Goal: Information Seeking & Learning: Check status

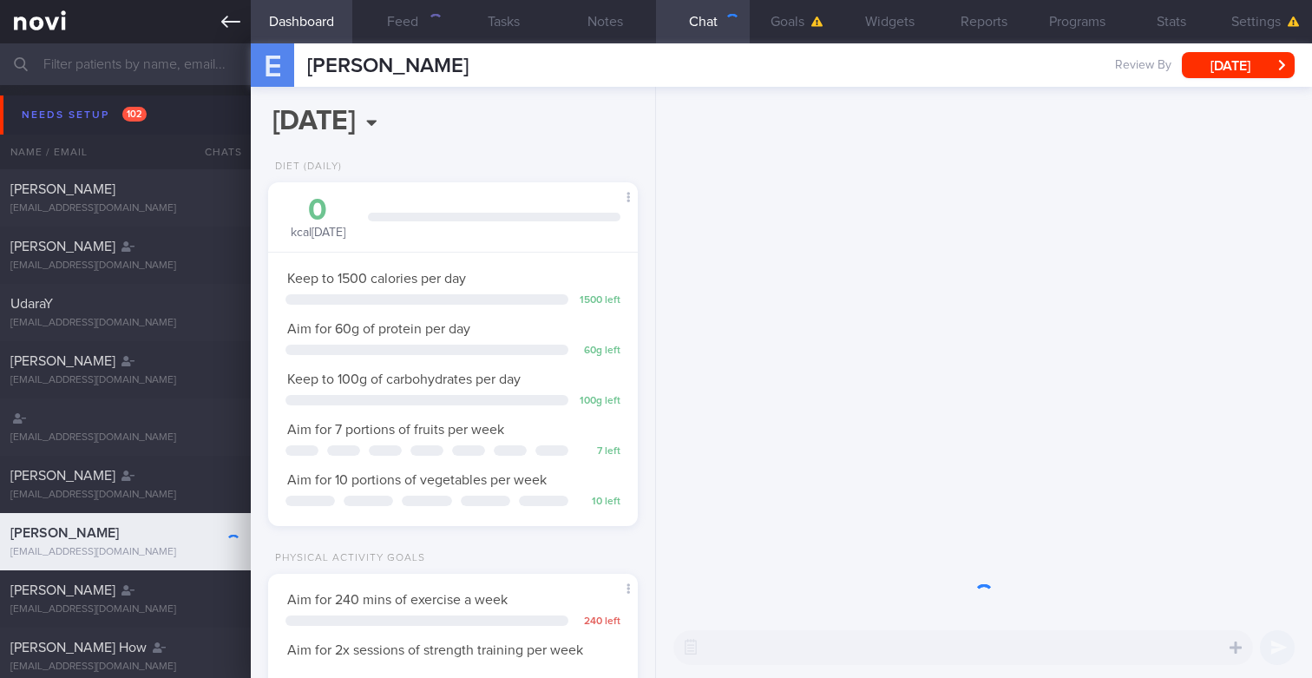
scroll to position [173, 345]
click at [235, 21] on icon at bounding box center [230, 22] width 19 height 12
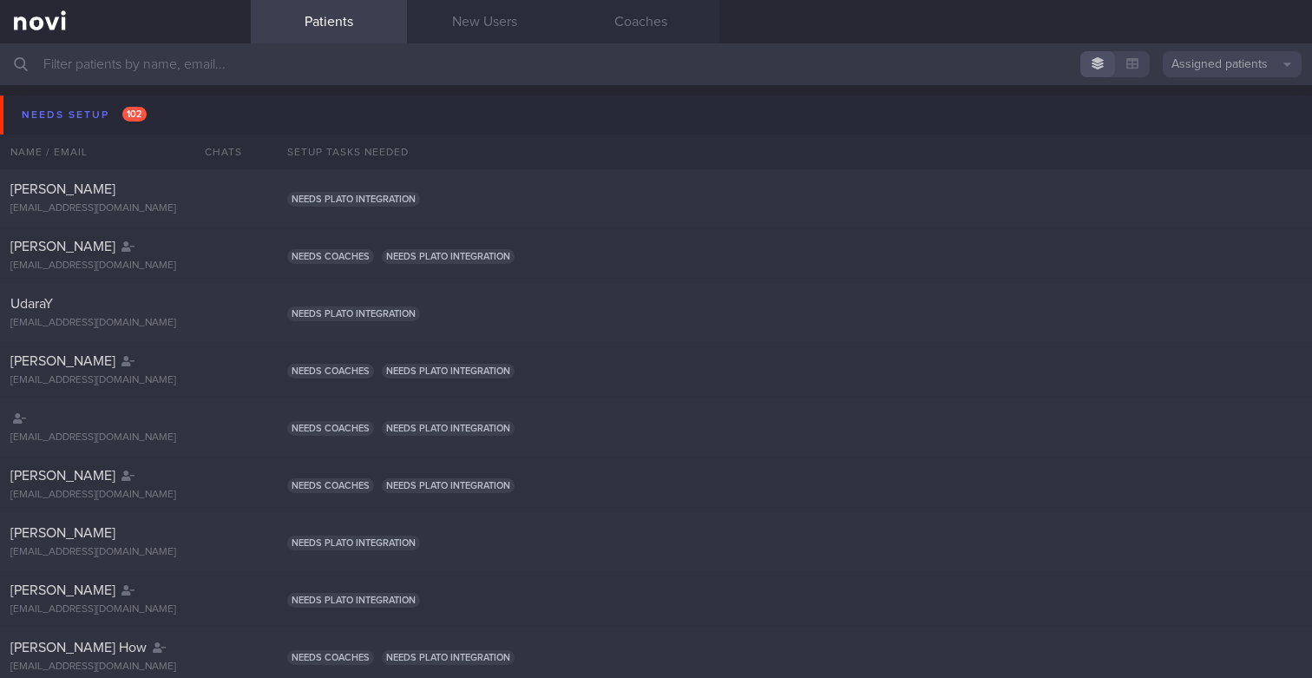
click at [1236, 62] on button "Assigned patients" at bounding box center [1232, 64] width 139 height 26
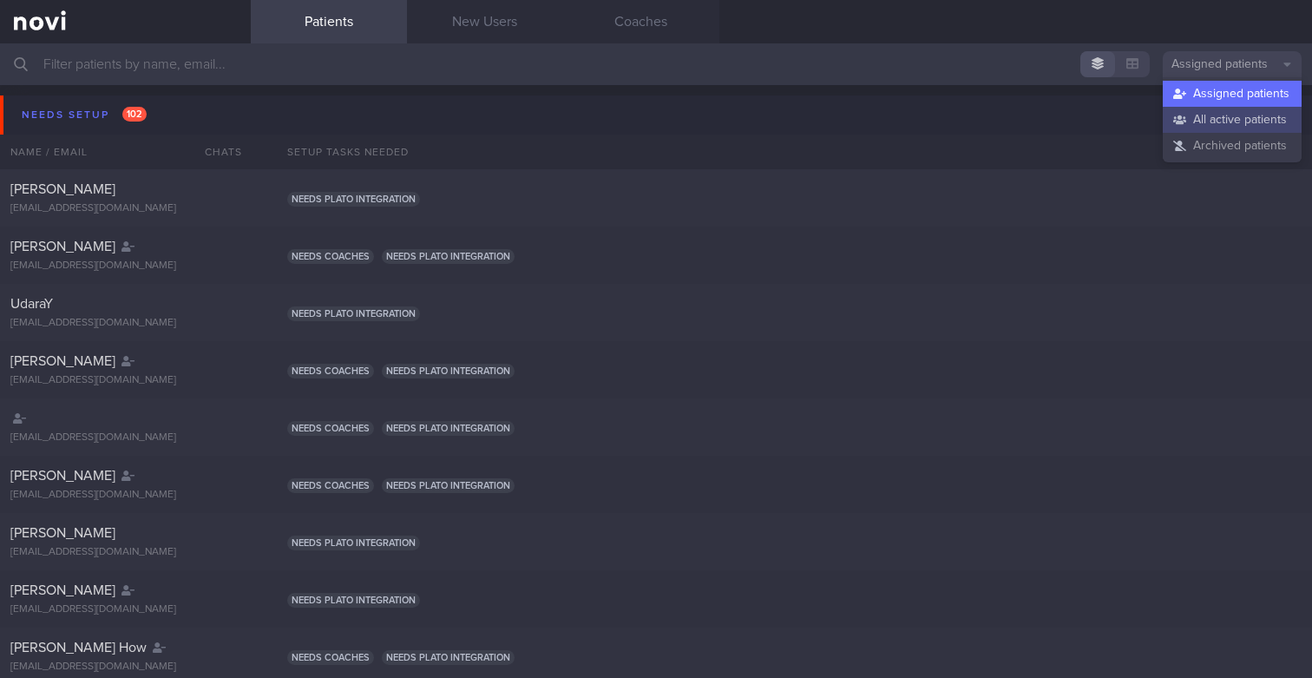
click at [1211, 125] on button "All active patients" at bounding box center [1232, 120] width 139 height 26
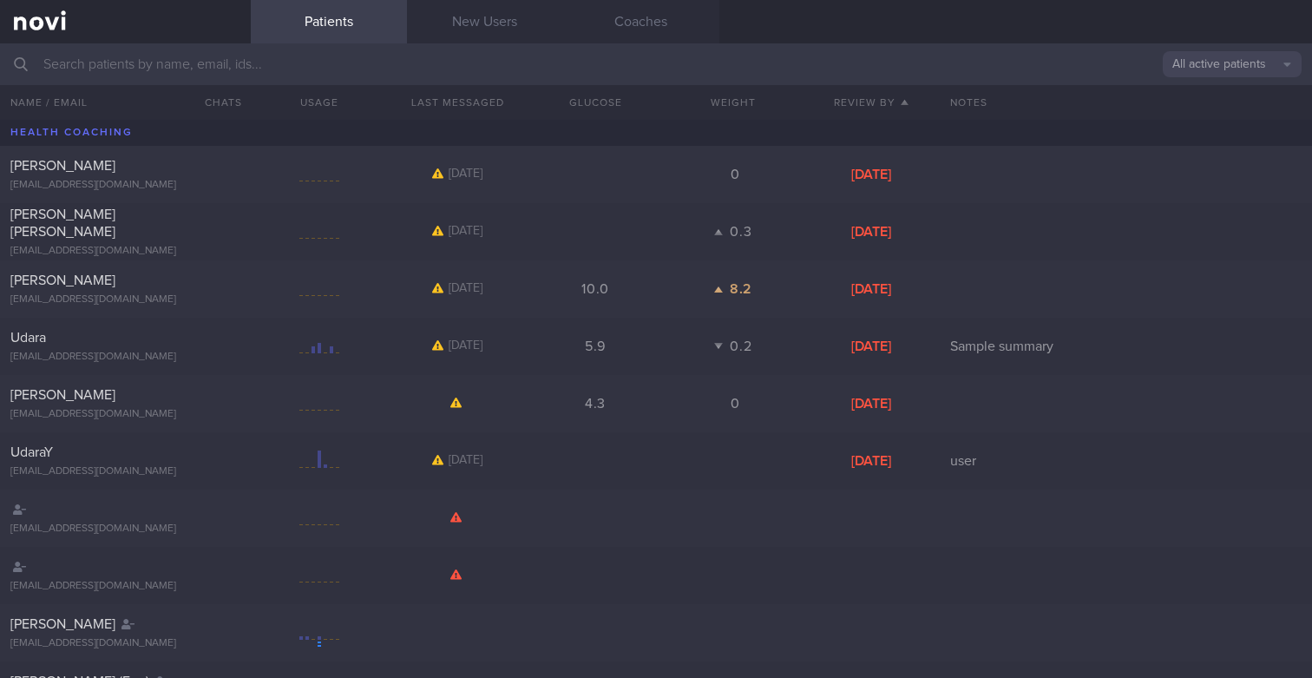
click at [240, 49] on input "text" at bounding box center [656, 64] width 1312 height 42
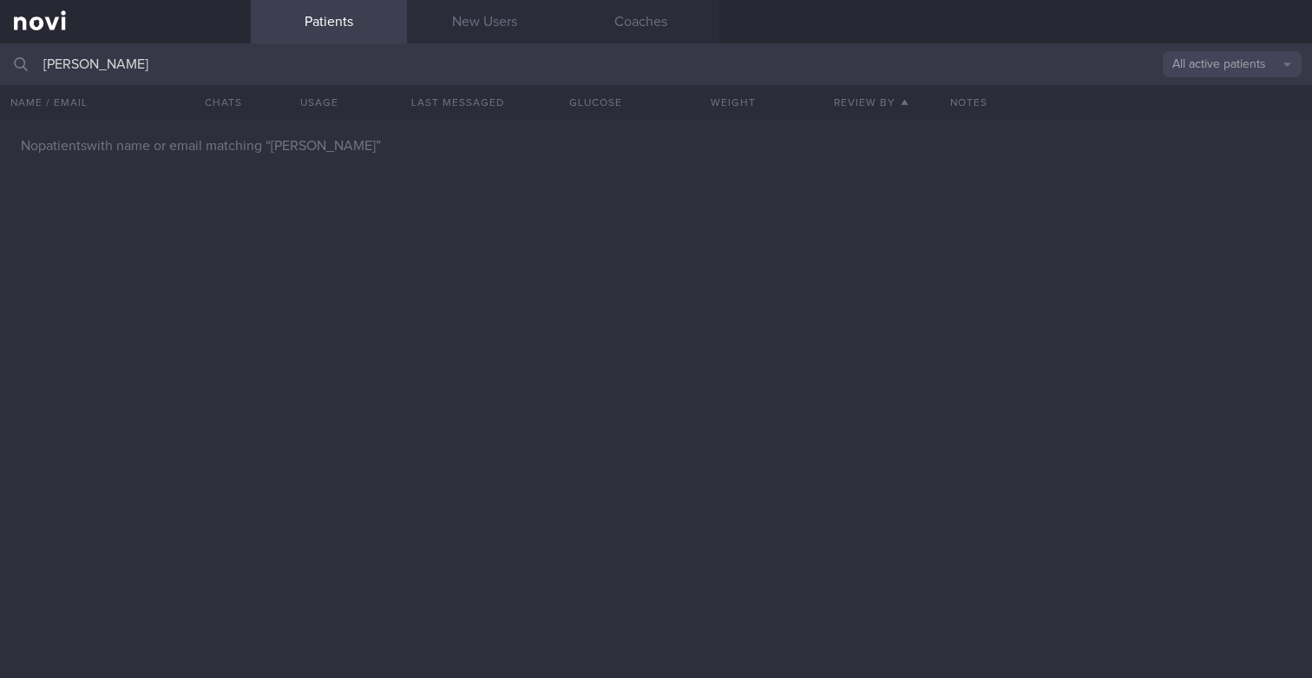
type input "sally lai"
click at [1199, 74] on button "All active patients" at bounding box center [1232, 64] width 139 height 26
click at [1217, 148] on button "Archived patients" at bounding box center [1232, 146] width 139 height 26
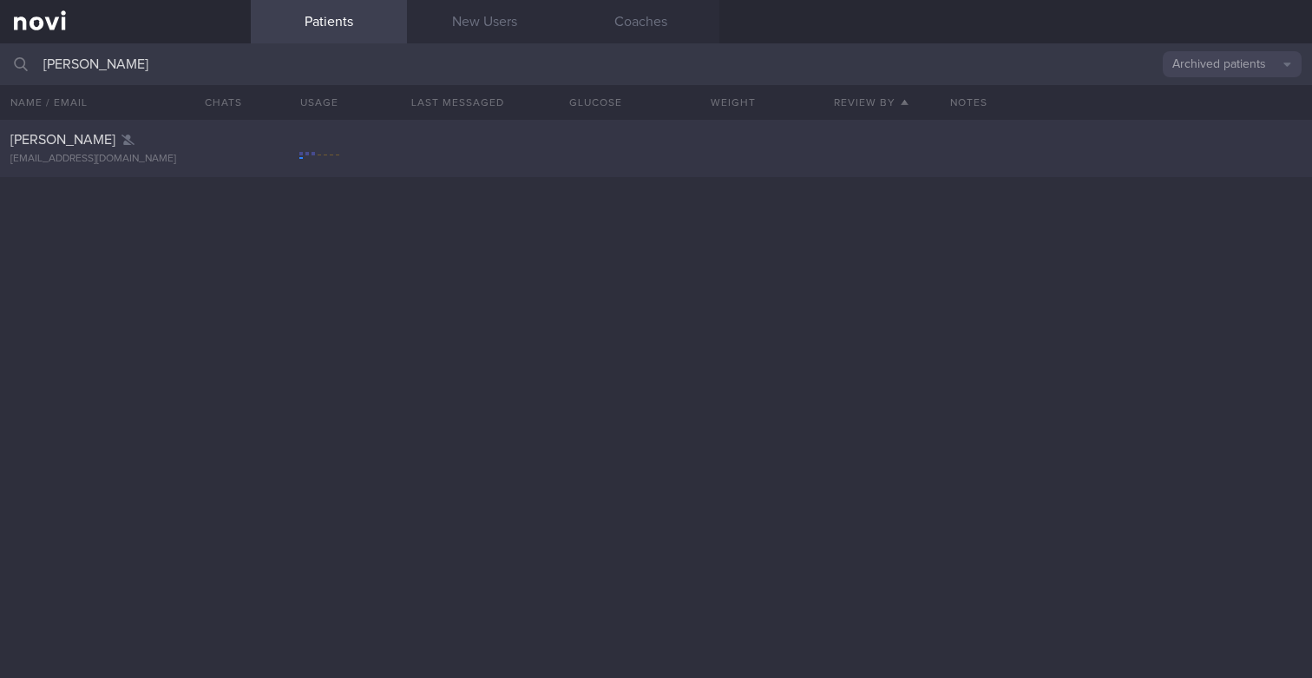
click at [149, 133] on div "Sally Lai" at bounding box center [123, 139] width 226 height 17
select select "8"
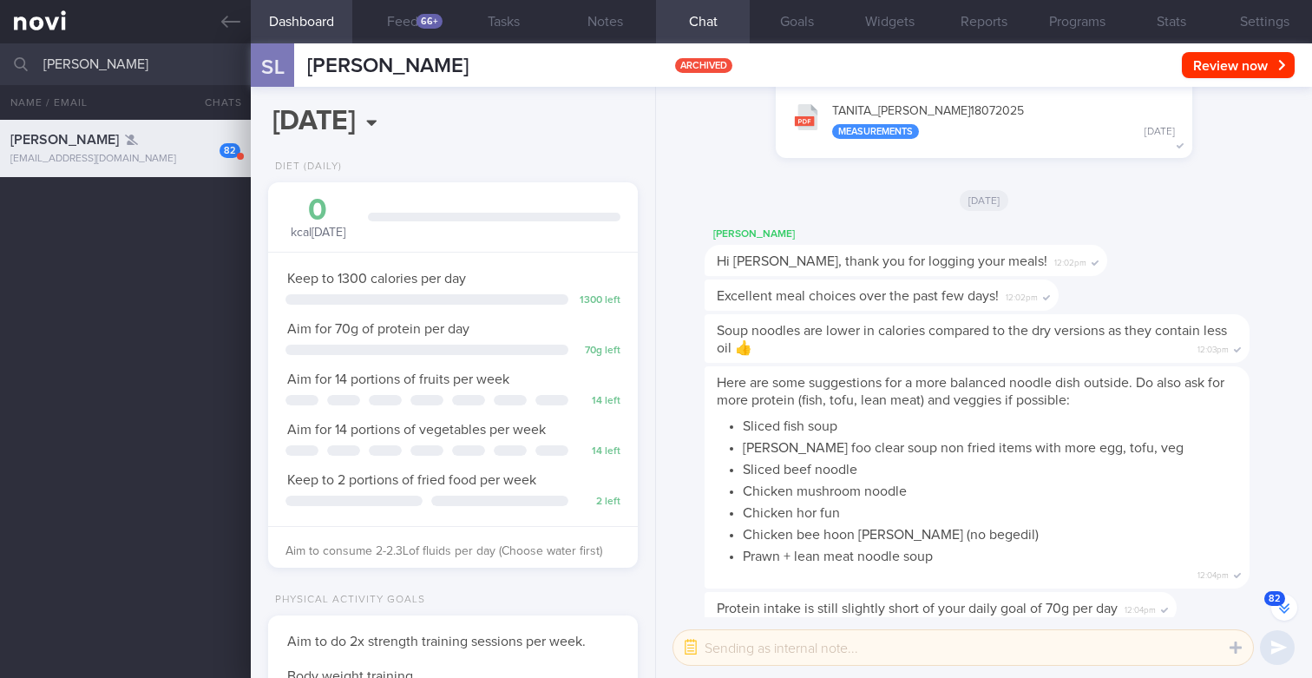
scroll to position [-6686, 0]
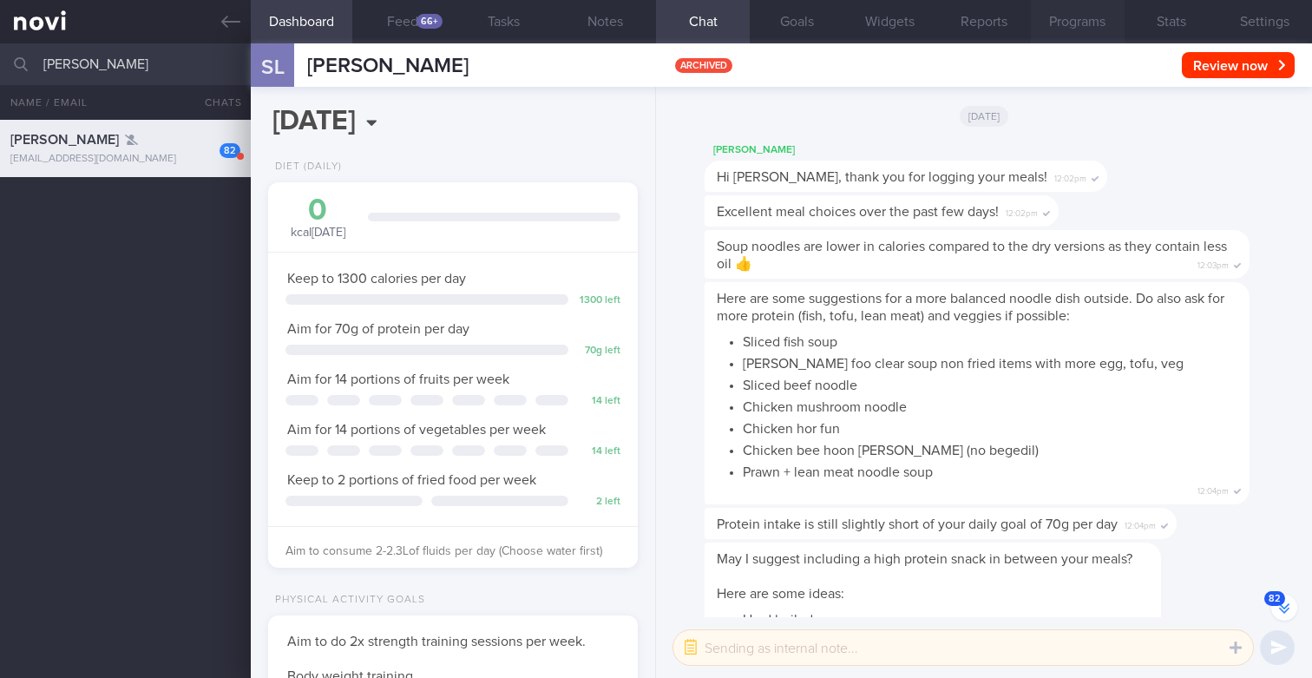
click at [1052, 10] on button "Programs" at bounding box center [1078, 21] width 94 height 43
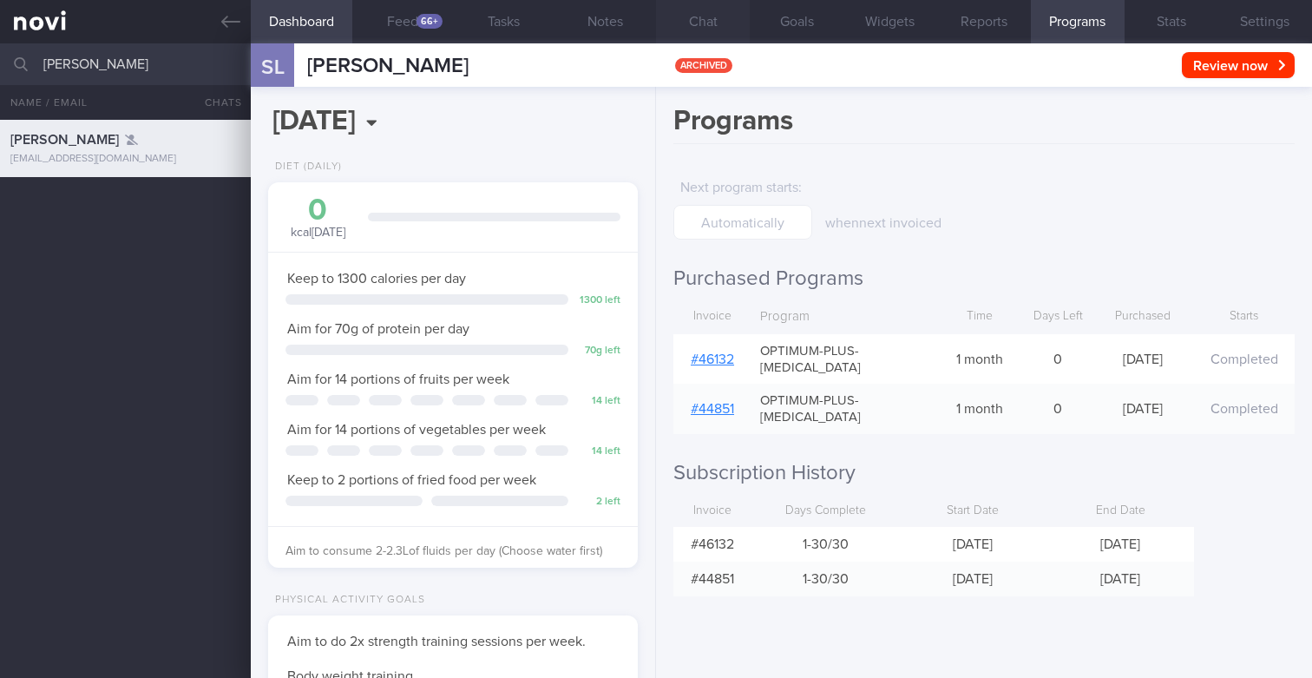
click at [705, 19] on button "Chat" at bounding box center [703, 21] width 94 height 43
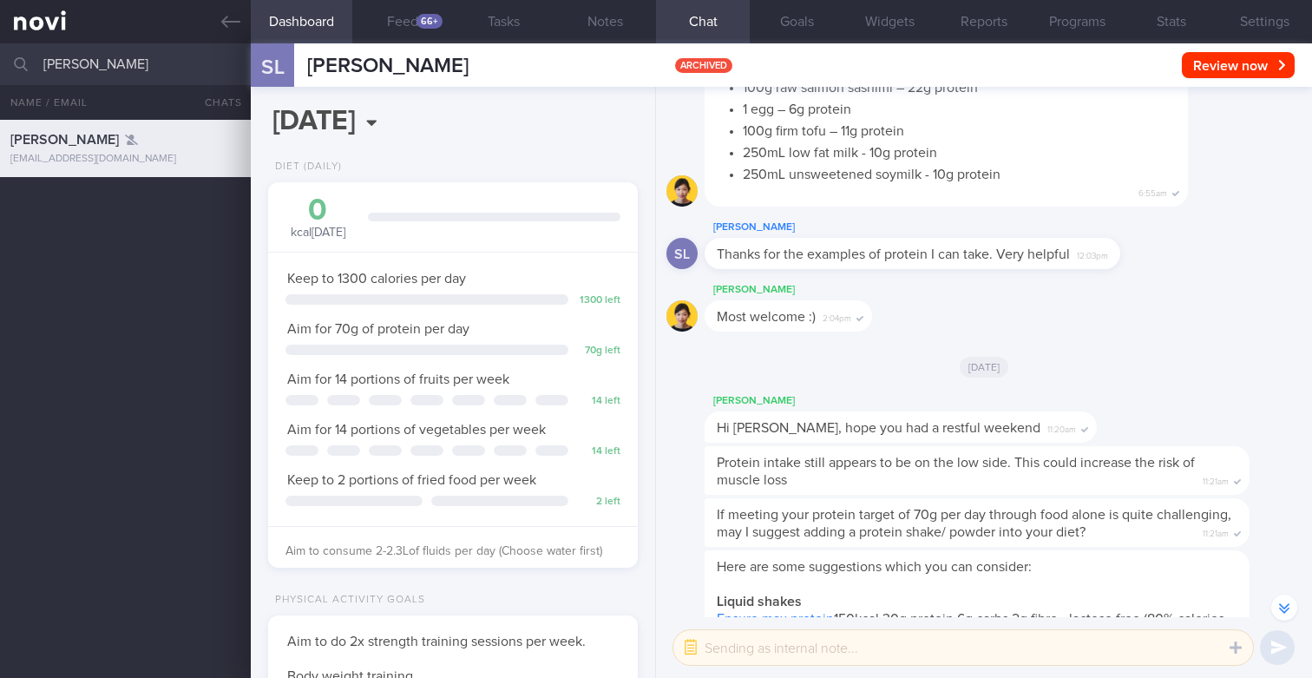
scroll to position [-2952, 0]
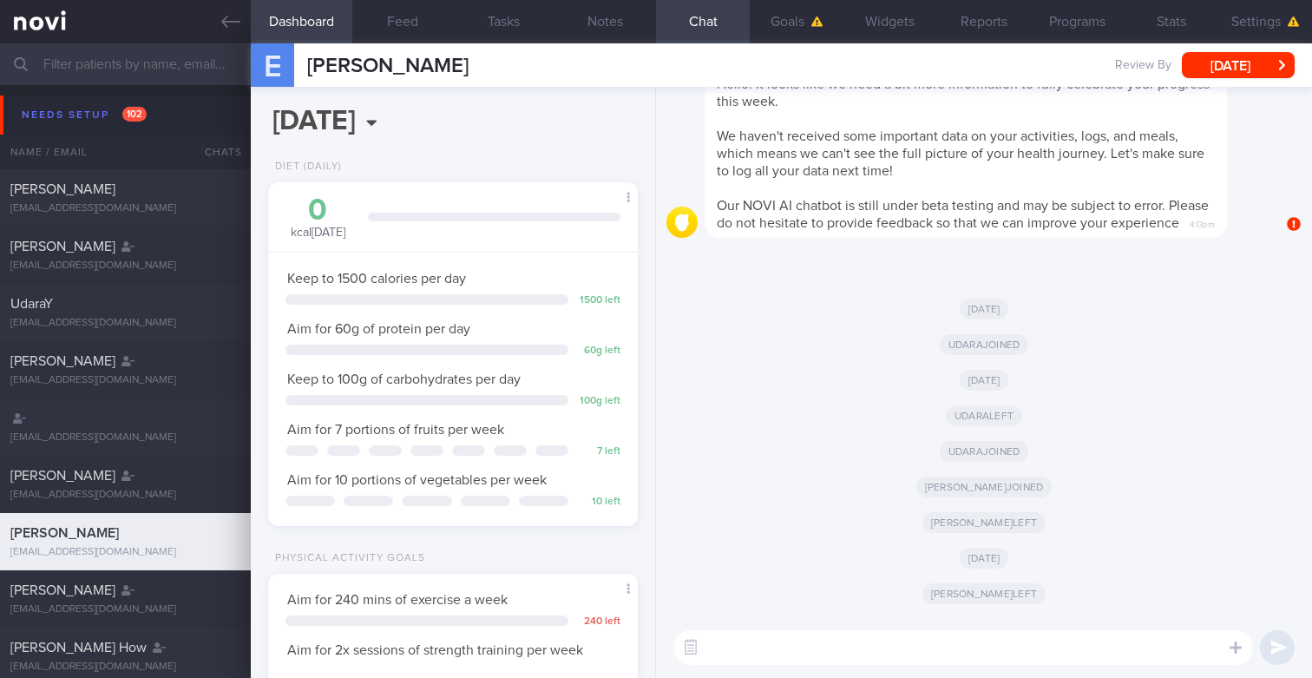
scroll to position [173, 345]
click at [230, 11] on link at bounding box center [125, 21] width 251 height 43
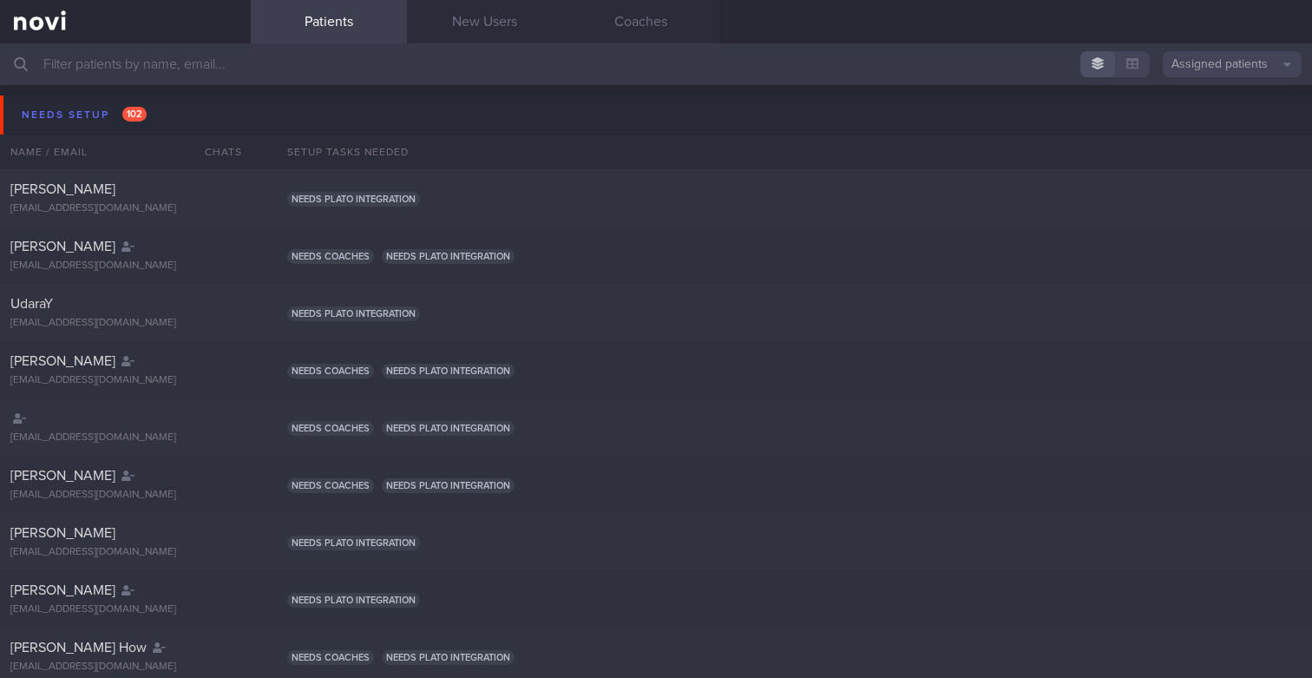
click at [1236, 62] on button "Assigned patients" at bounding box center [1232, 64] width 139 height 26
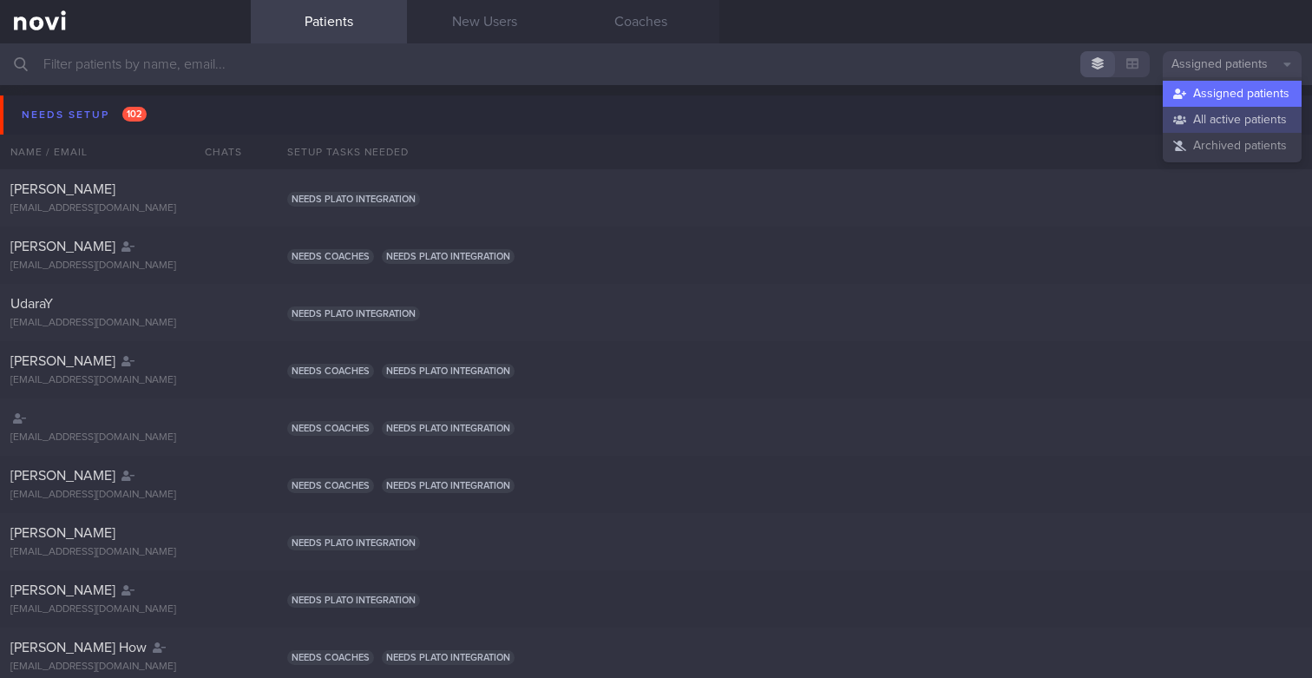
click at [1230, 118] on button "All active patients" at bounding box center [1232, 120] width 139 height 26
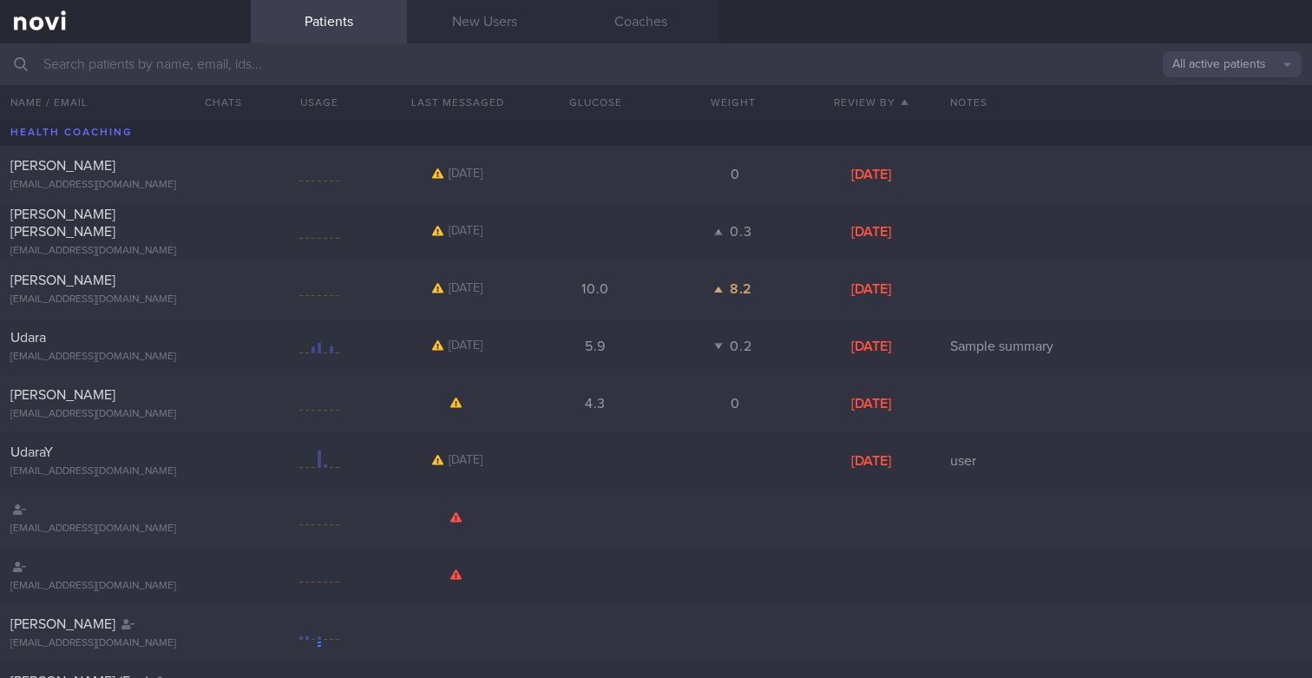
click at [1001, 62] on input "text" at bounding box center [656, 64] width 1312 height 42
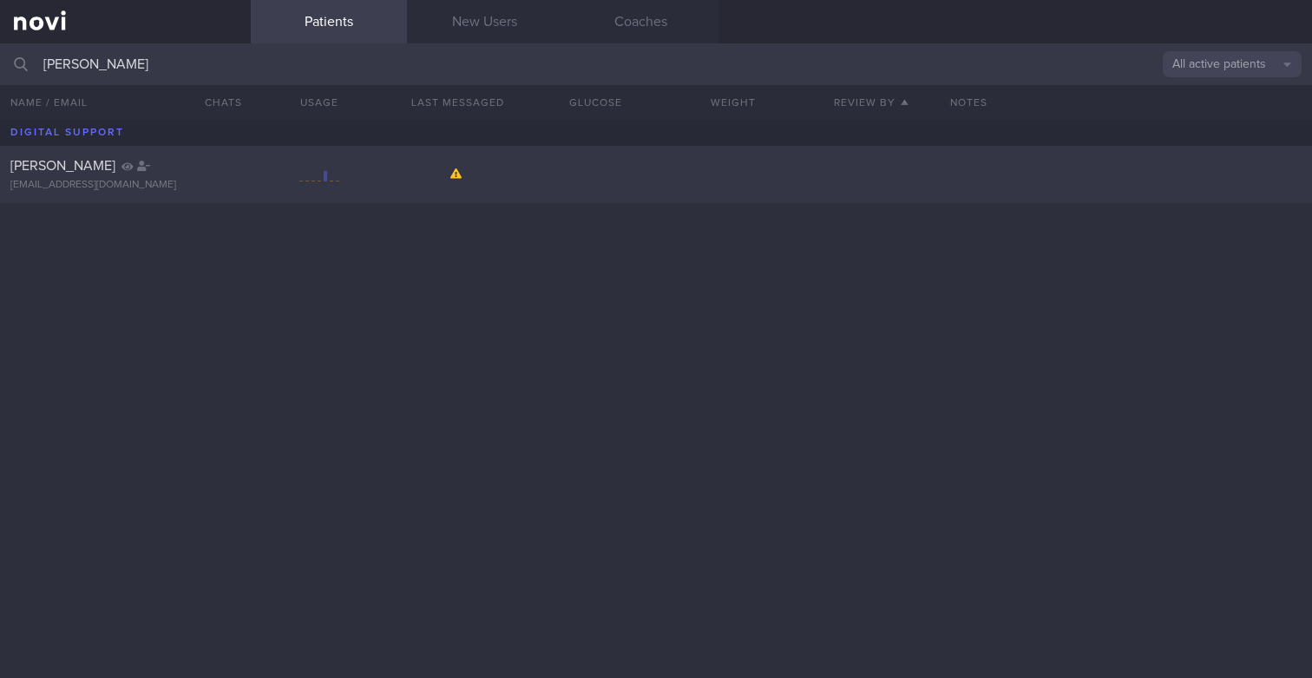
type input "Rahul Sahgal"
click at [208, 163] on div at bounding box center [221, 162] width 38 height 10
select select "8"
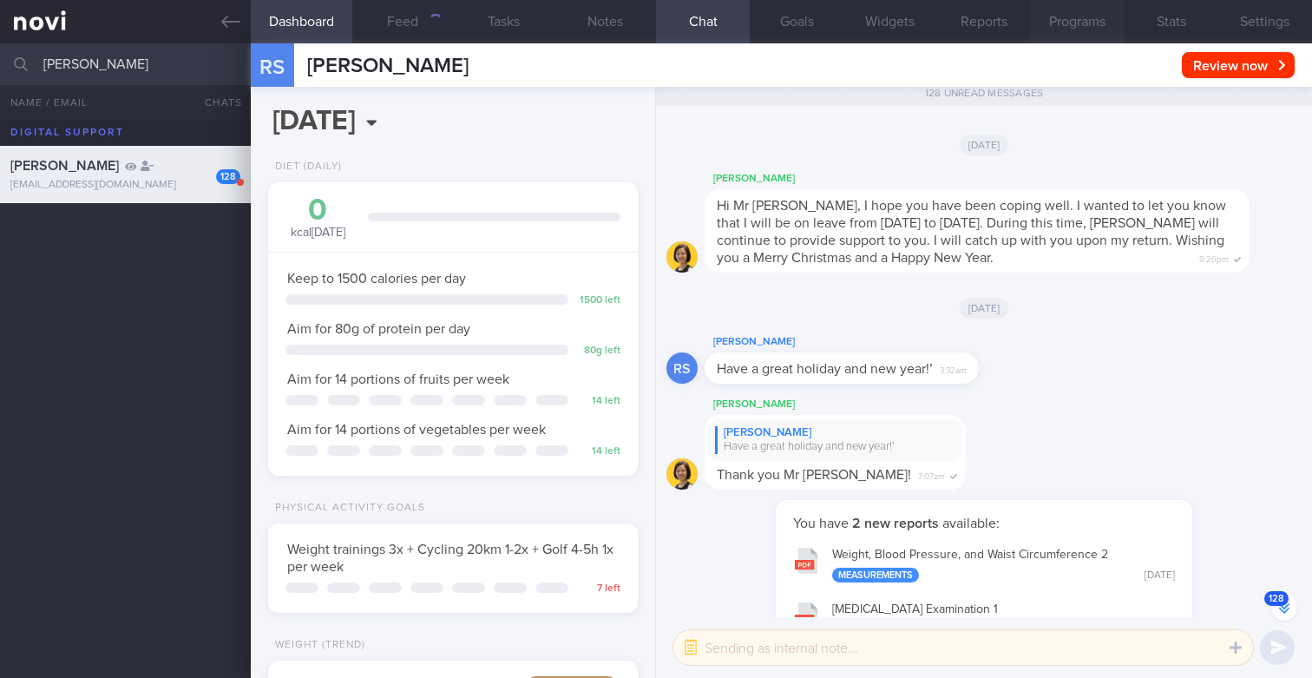
scroll to position [194, 338]
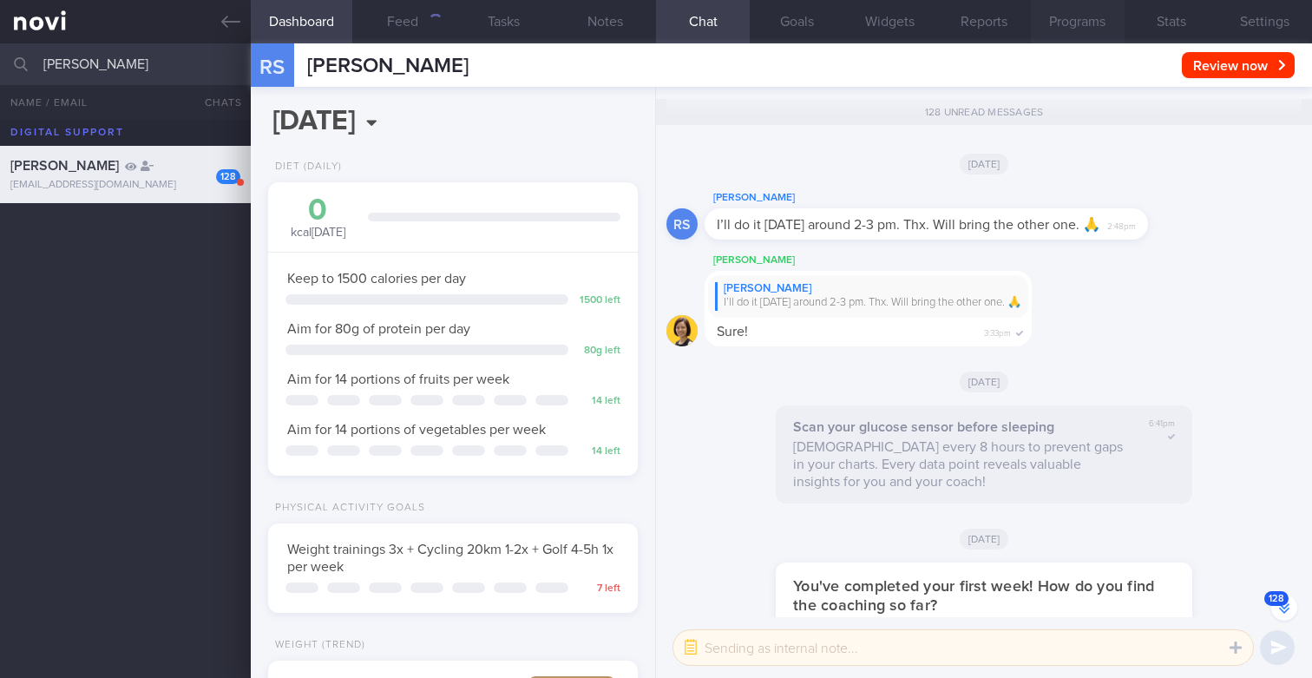
click at [1059, 23] on button "Programs" at bounding box center [1078, 21] width 94 height 43
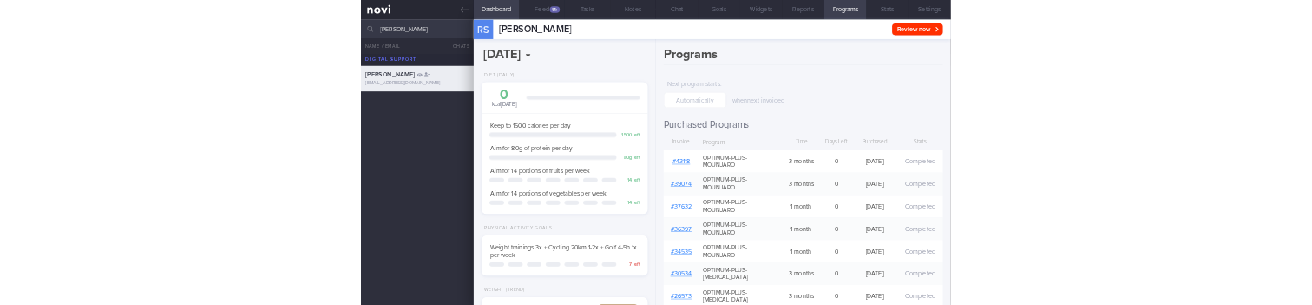
scroll to position [-22870, 0]
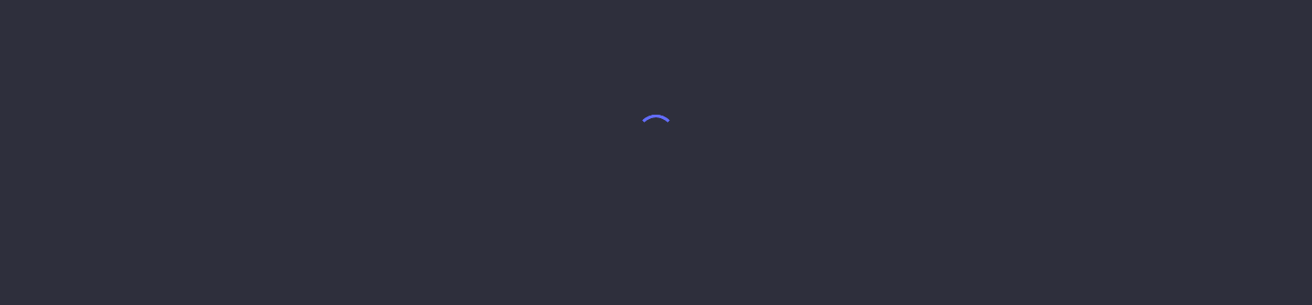
select select "8"
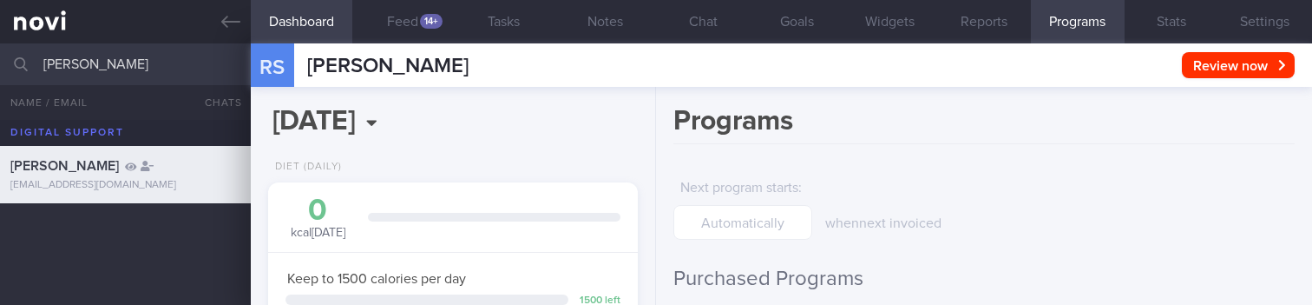
scroll to position [194, 338]
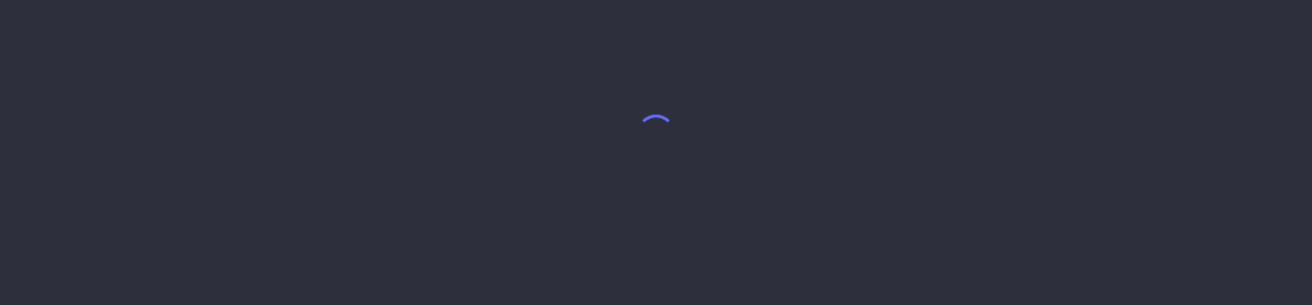
select select "8"
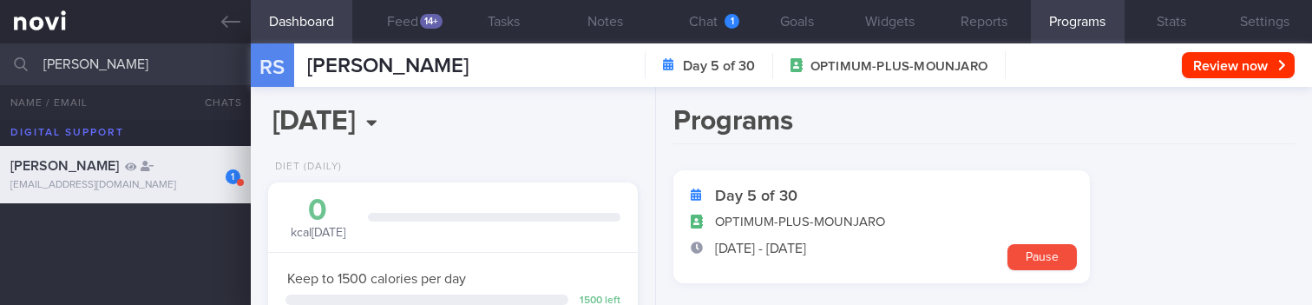
scroll to position [194, 338]
click at [133, 62] on input "[PERSON_NAME]" at bounding box center [656, 64] width 1312 height 42
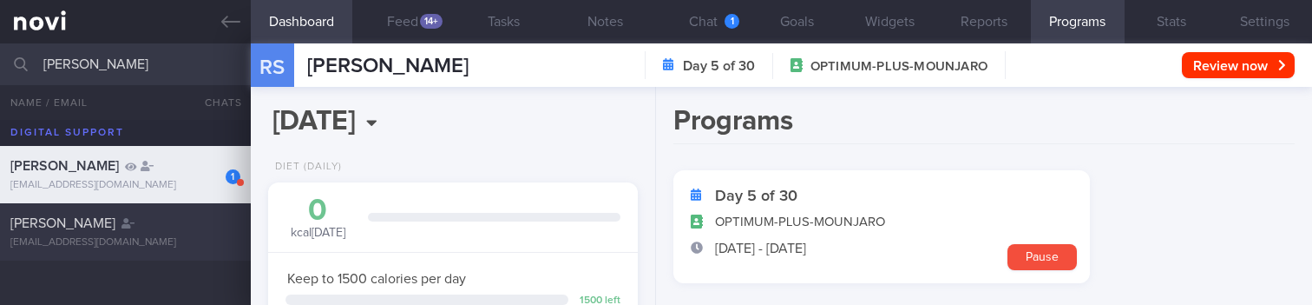
click at [144, 227] on div "[PERSON_NAME]" at bounding box center [123, 222] width 226 height 17
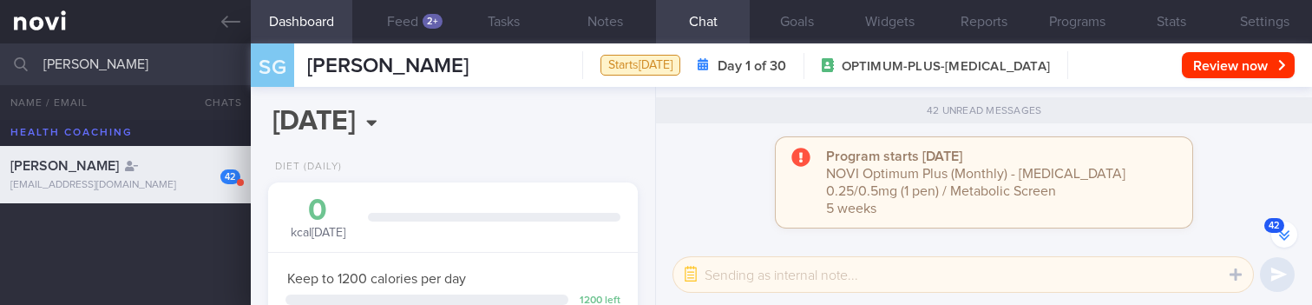
scroll to position [-6112, 0]
click at [173, 56] on input "SHREYA GHOSH" at bounding box center [656, 64] width 1312 height 42
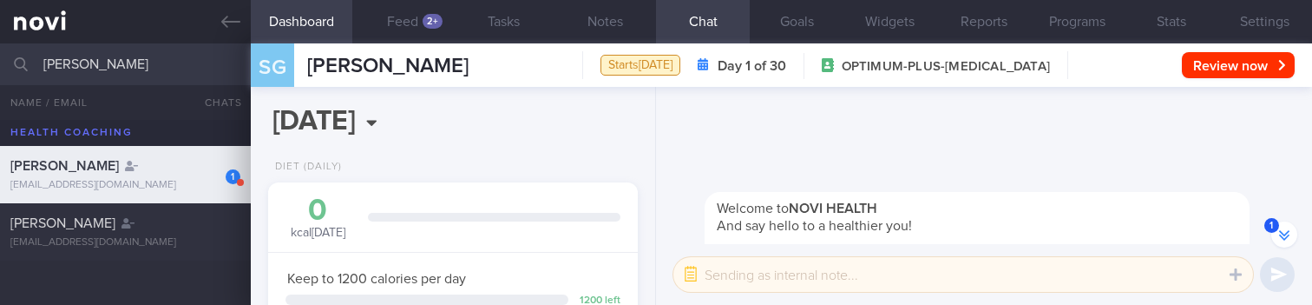
scroll to position [-5739, 0]
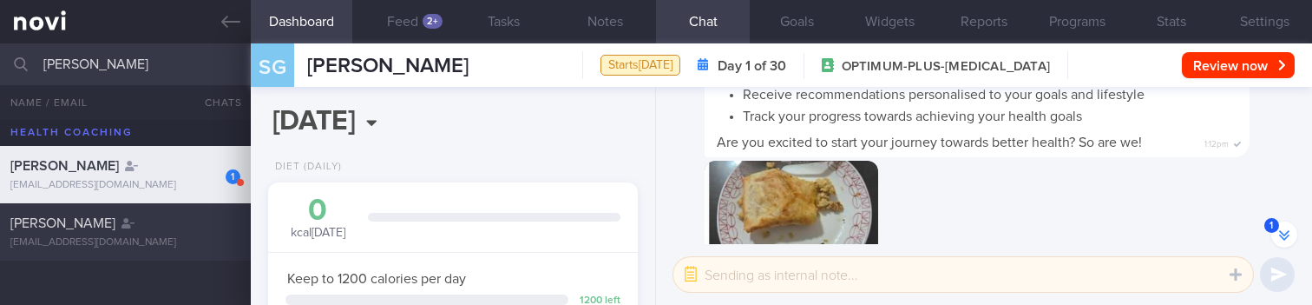
click at [155, 233] on div "Ng Mei Shan mshan.keiko@gmail.com" at bounding box center [125, 231] width 251 height 35
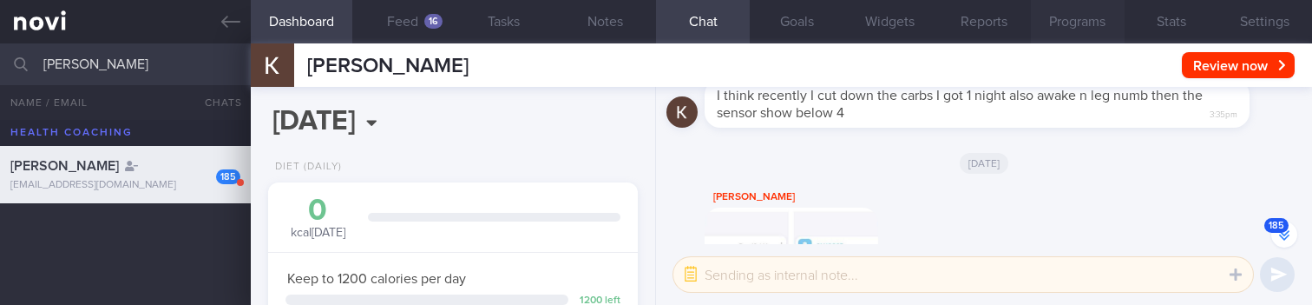
scroll to position [-3942, 0]
click at [1055, 36] on button "Programs" at bounding box center [1078, 21] width 94 height 43
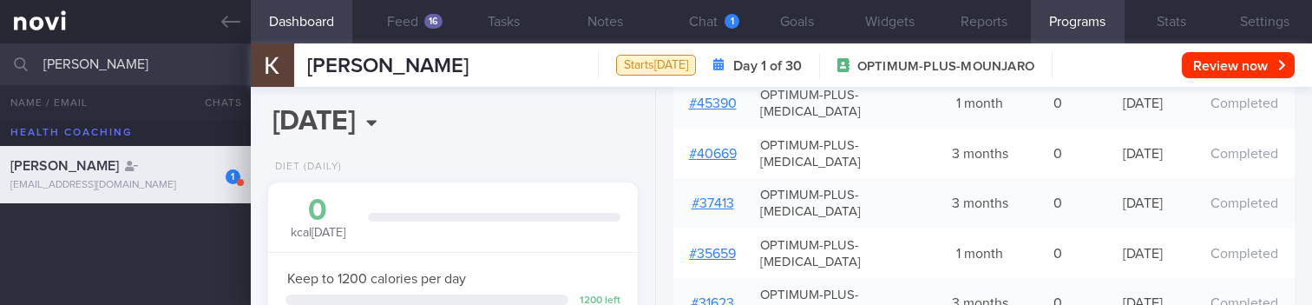
scroll to position [485, 0]
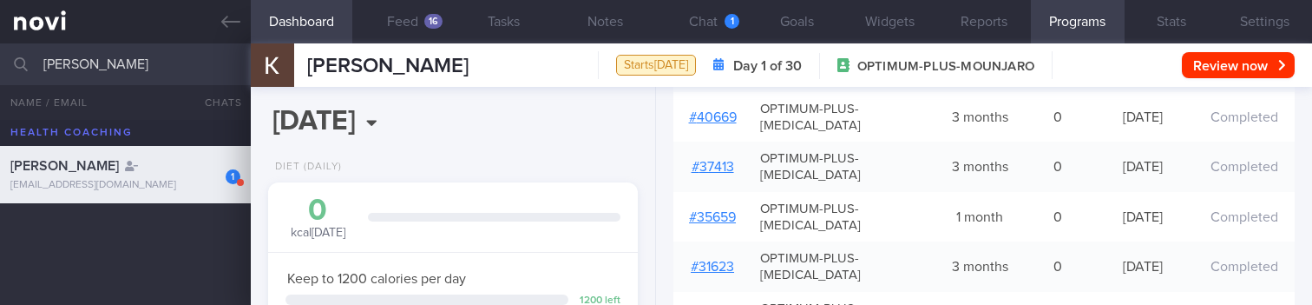
click at [172, 57] on input "Ng Mei Shan" at bounding box center [656, 64] width 1312 height 42
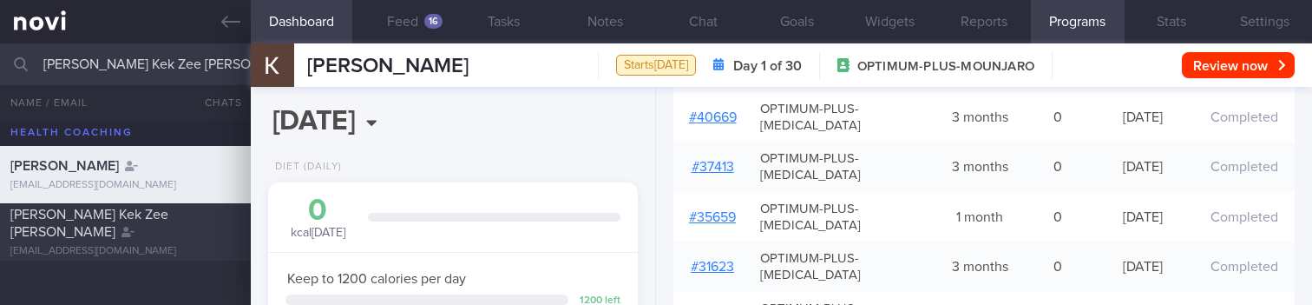
click at [141, 245] on div "kkek@outlook.sg" at bounding box center [125, 251] width 230 height 13
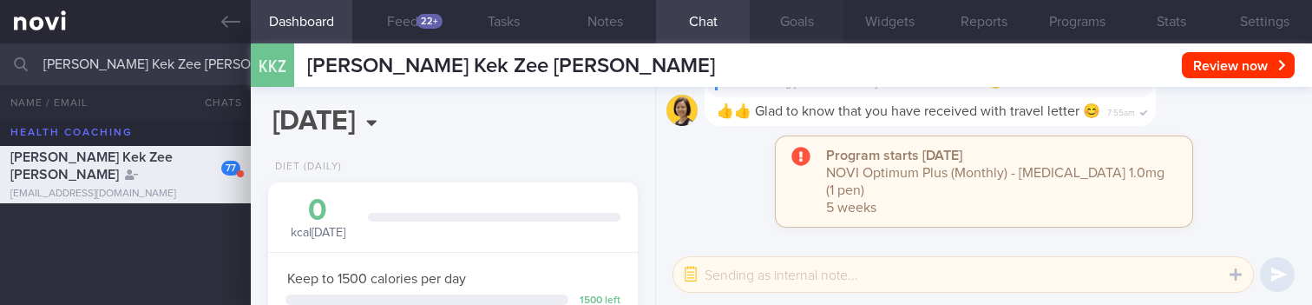
scroll to position [194, 338]
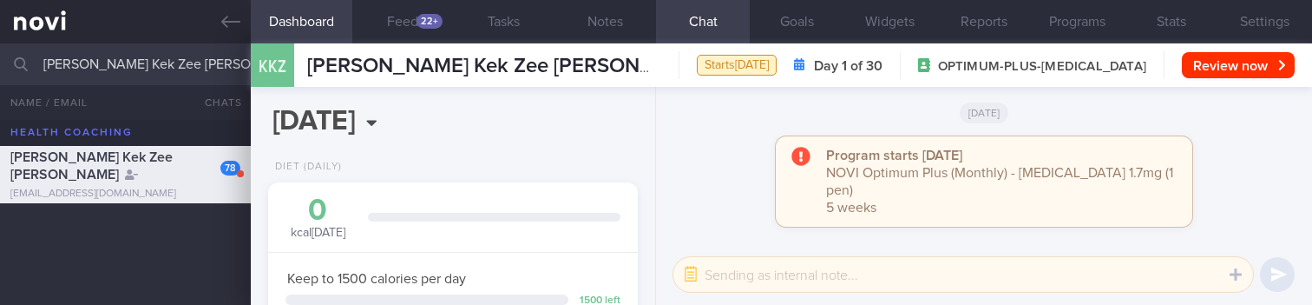
click at [185, 53] on input "Kelvin Kek Zee Kang" at bounding box center [656, 64] width 1312 height 42
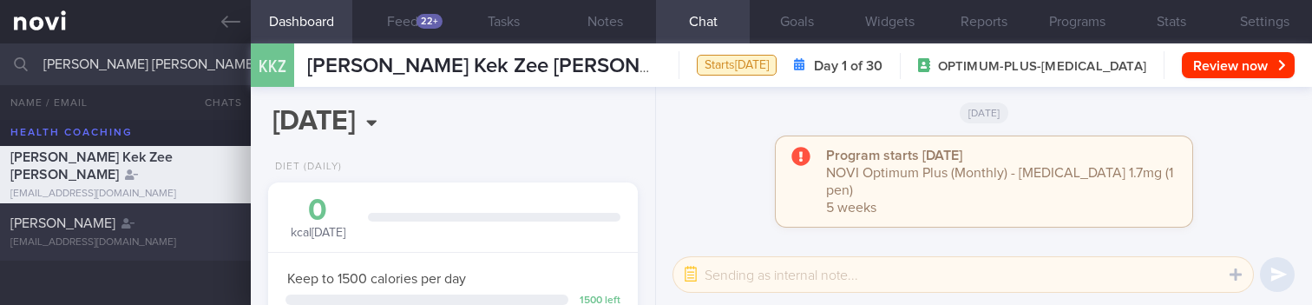
click at [115, 226] on span "TAN PUAY LU, ANNIE" at bounding box center [62, 223] width 105 height 14
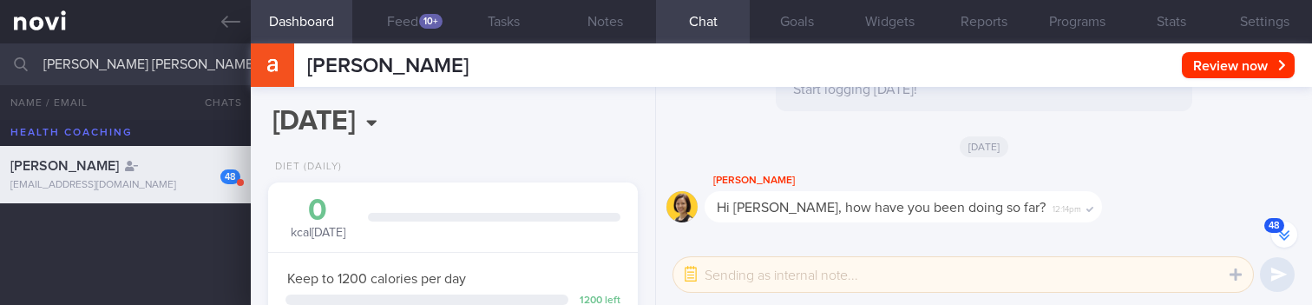
scroll to position [-2892, 0]
click at [196, 70] on input "Annie Tan Puay Lu" at bounding box center [656, 64] width 1312 height 42
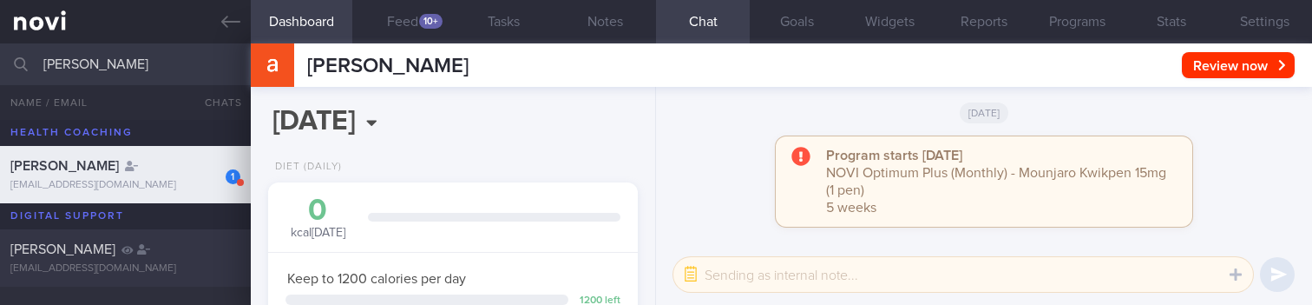
type input "Sangita Pillai"
click at [168, 247] on div "Sangita Pillai" at bounding box center [123, 248] width 226 height 17
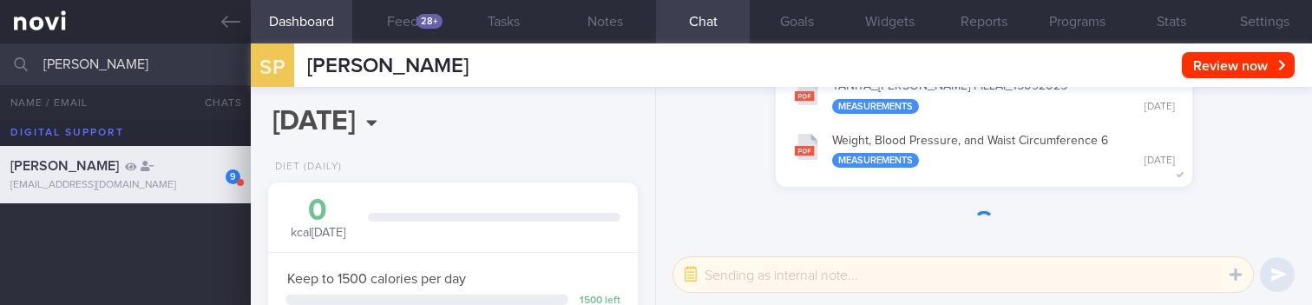
scroll to position [173, 345]
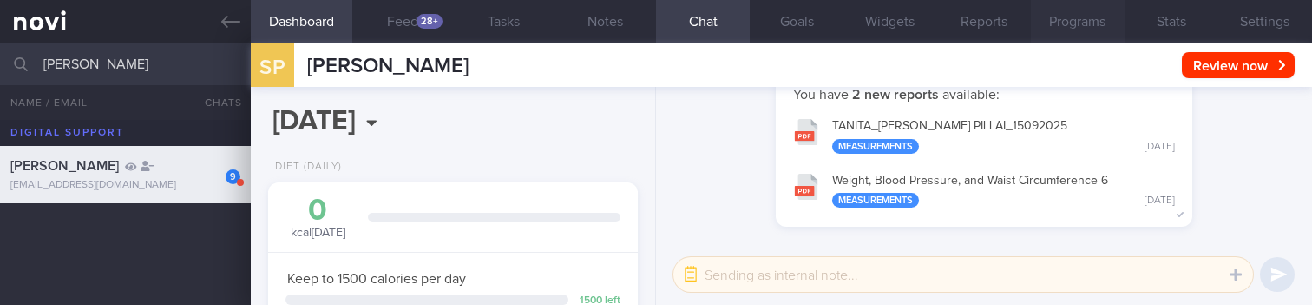
click at [1043, 18] on button "Programs" at bounding box center [1078, 21] width 94 height 43
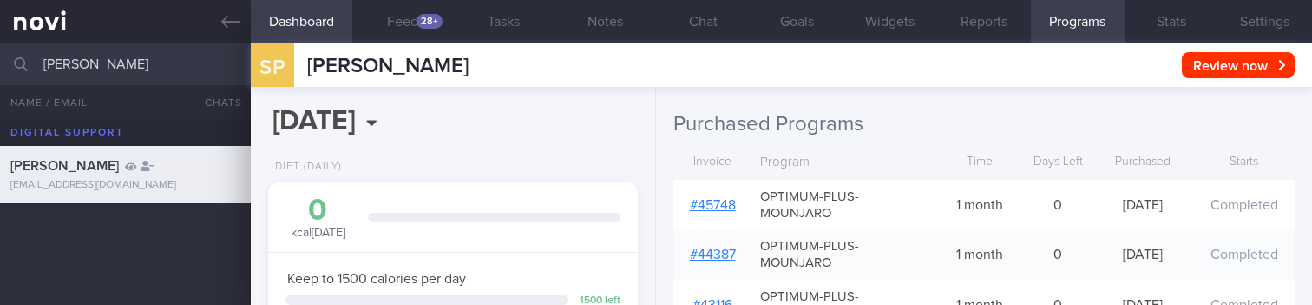
scroll to position [-32, 0]
click at [732, 30] on button "Chat 1" at bounding box center [703, 21] width 94 height 43
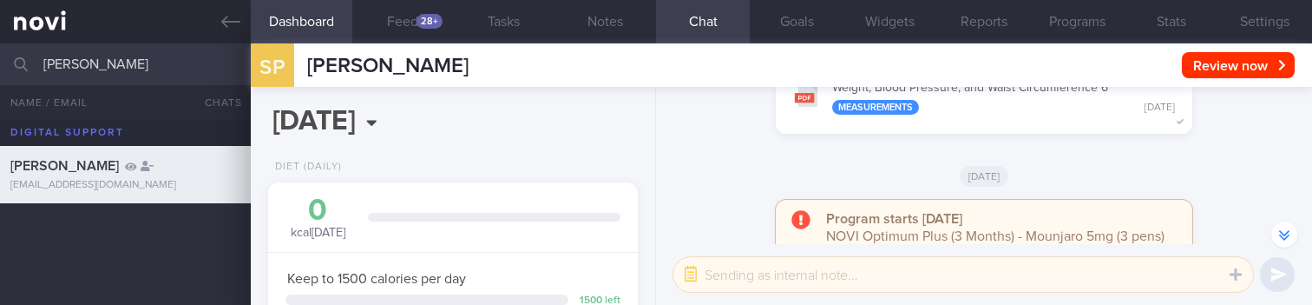
scroll to position [-104, 0]
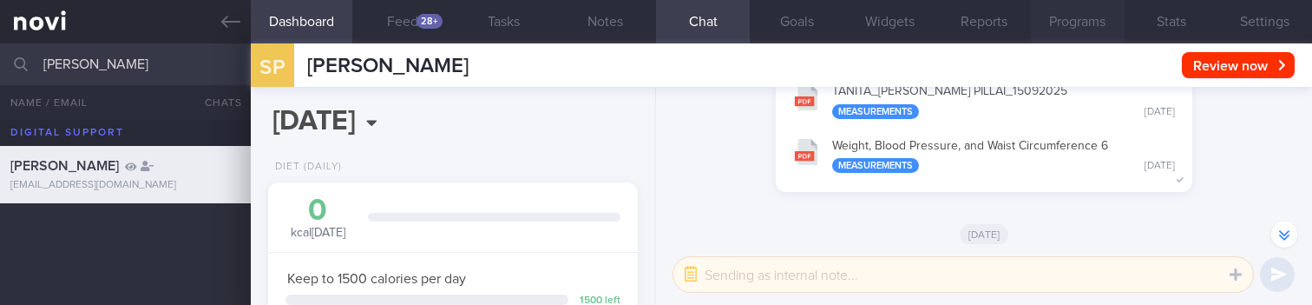
click at [1082, 34] on button "Programs" at bounding box center [1078, 21] width 94 height 43
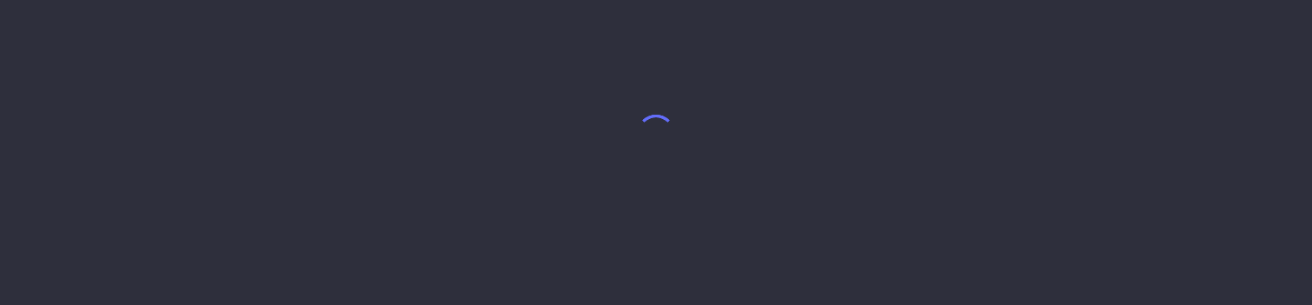
select select "8"
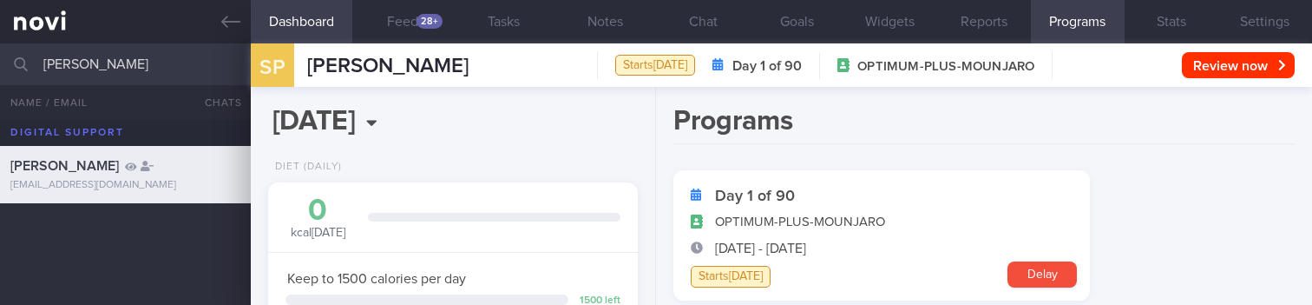
scroll to position [173, 345]
click at [141, 45] on input "Sangita Pillai" at bounding box center [656, 64] width 1312 height 42
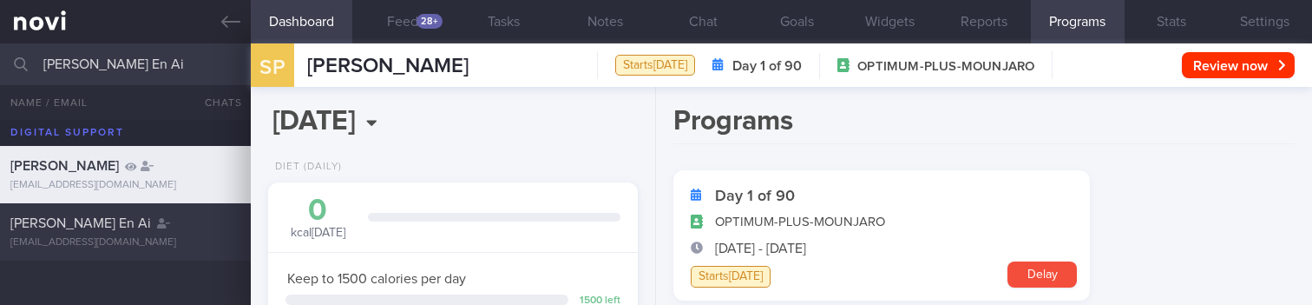
type input "[PERSON_NAME] En Ai"
click at [184, 207] on div "Carol Ling En Ai carollingenai@hotmail.com" at bounding box center [656, 231] width 1312 height 57
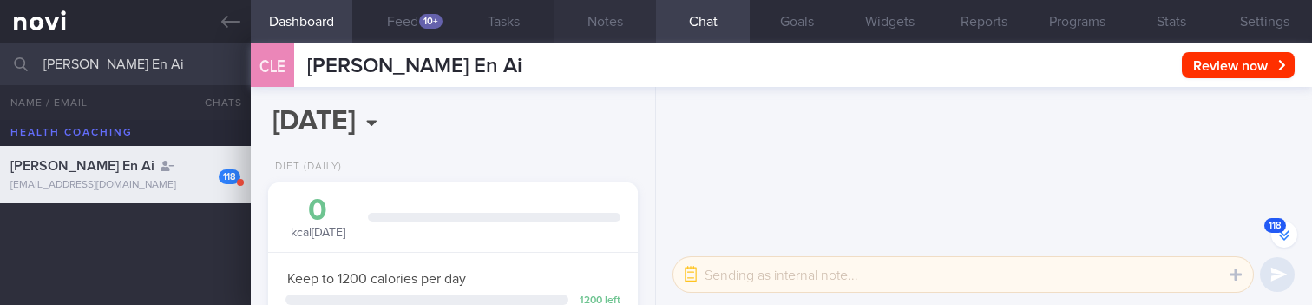
scroll to position [-25129, 0]
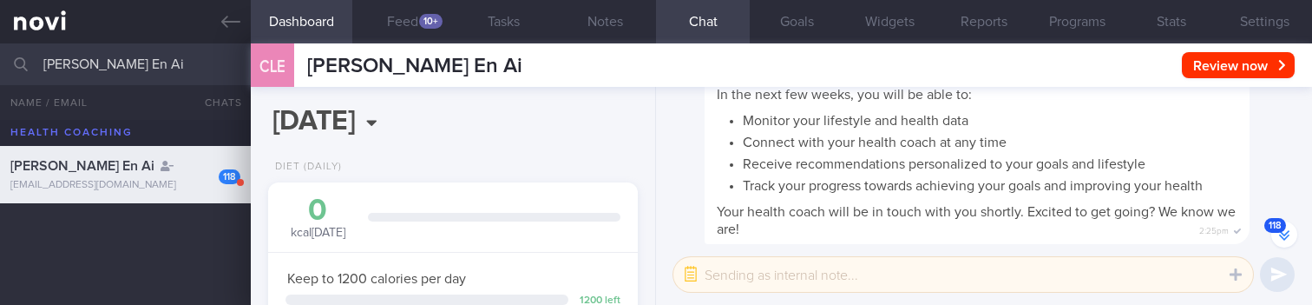
click at [971, 242] on div "Welcome to NOVIFY – the first step to a healthier you! In the next few weeks, y…" at bounding box center [977, 143] width 545 height 200
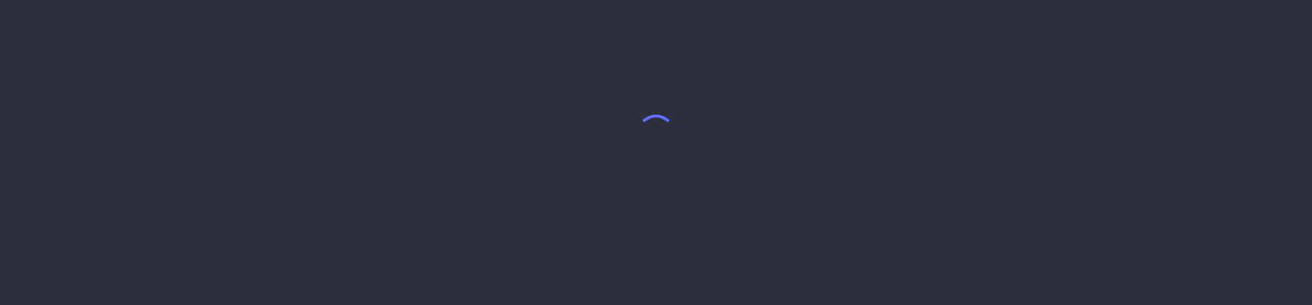
select select "8"
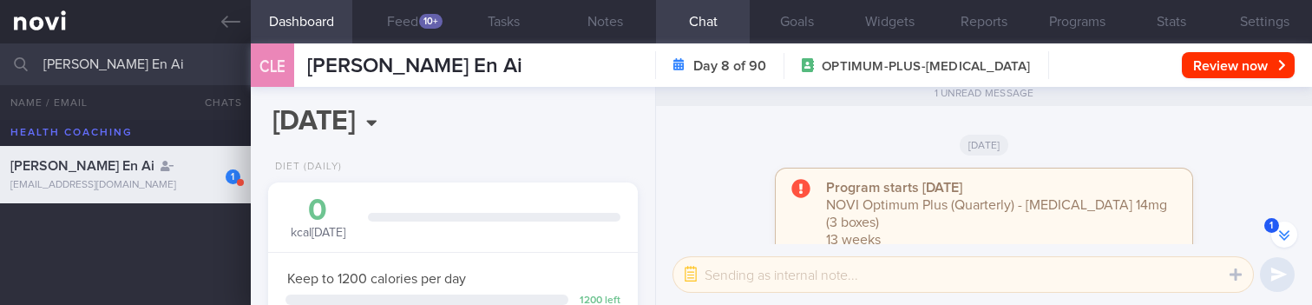
scroll to position [-74, 0]
